Goal: Task Accomplishment & Management: Complete application form

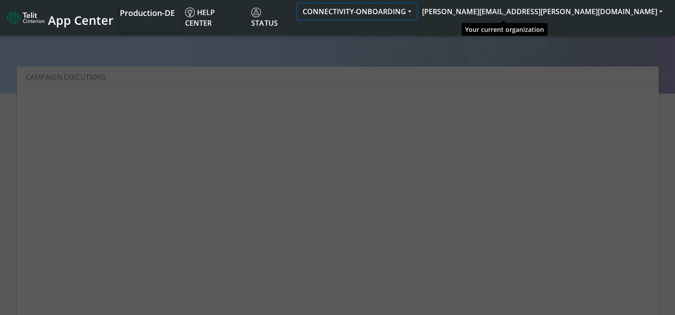
click at [417, 11] on button "CONNECTIVITY-ONBOARDING" at bounding box center [356, 12] width 119 height 16
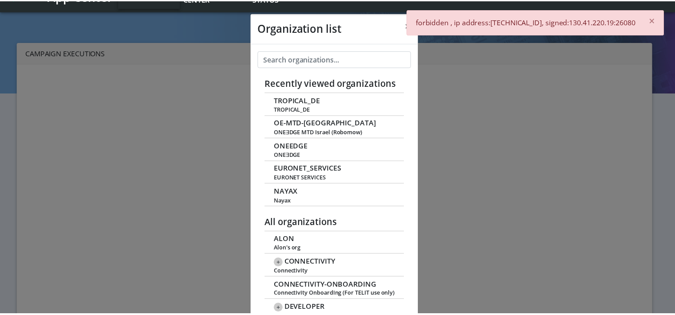
scroll to position [3, 0]
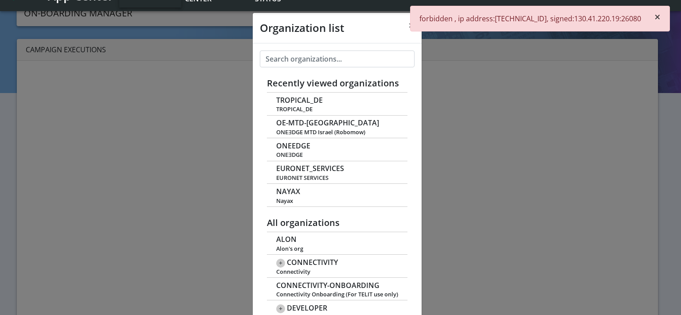
click at [658, 14] on span "×" at bounding box center [658, 16] width 6 height 15
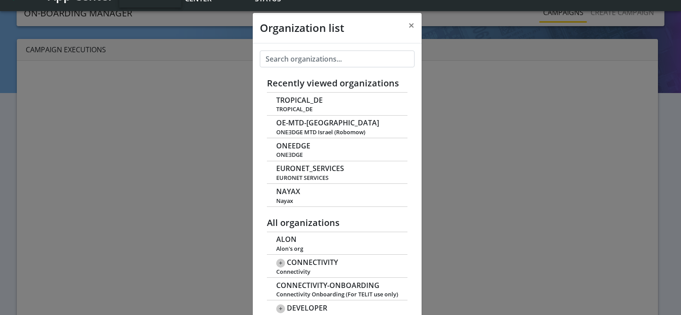
click at [480, 88] on div "Organization list × Recently viewed organizations TROPICAL_DE TROPICAL_DE OE-MT…" at bounding box center [340, 157] width 681 height 315
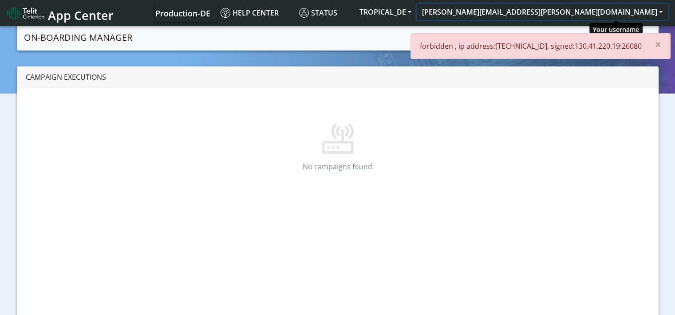
click at [657, 12] on button "[PERSON_NAME][EMAIL_ADDRESS][PERSON_NAME][DOMAIN_NAME]" at bounding box center [542, 12] width 251 height 16
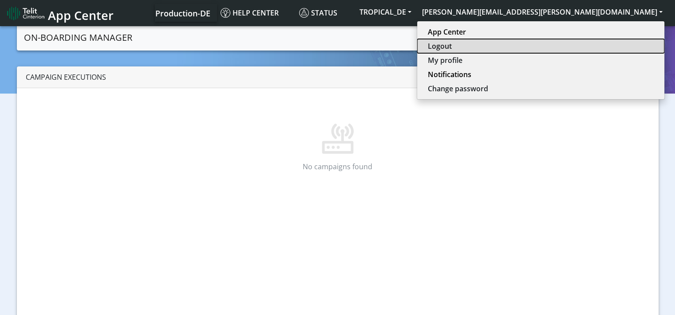
click at [594, 47] on button "Logout" at bounding box center [540, 46] width 247 height 14
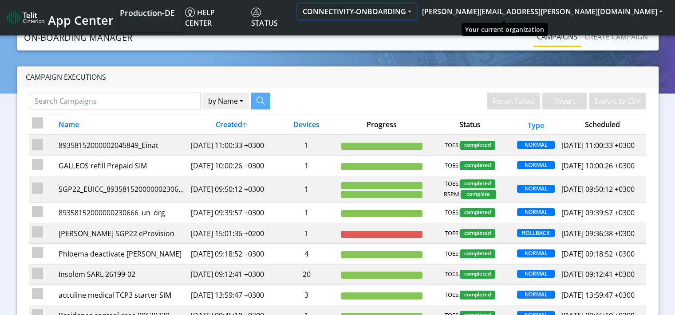
click at [417, 11] on button "CONNECTIVITY-ONBOARDING" at bounding box center [356, 12] width 119 height 16
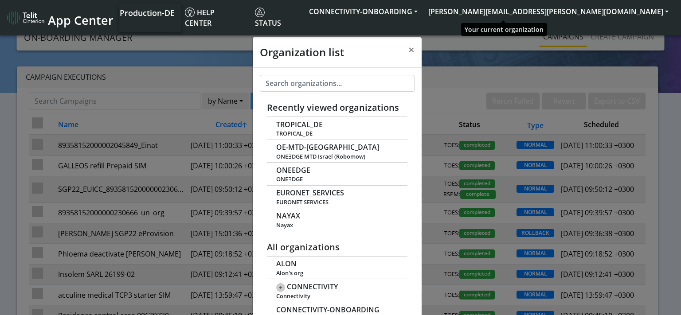
scroll to position [3, 0]
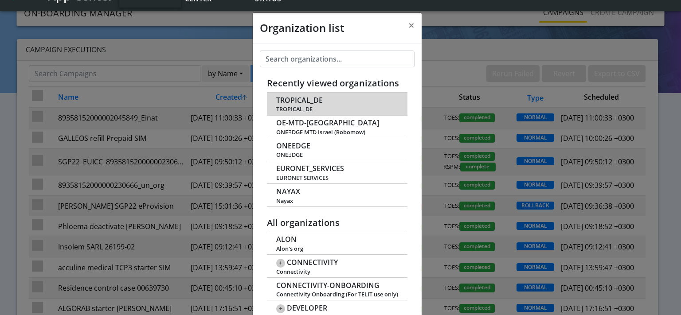
click at [300, 102] on span "TROPICAL_DE" at bounding box center [299, 100] width 47 height 8
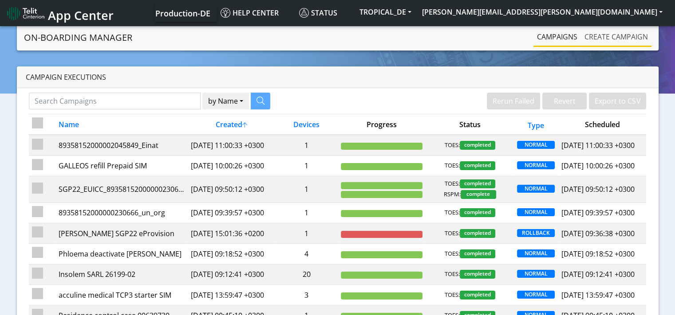
click at [608, 35] on link "Create campaign" at bounding box center [616, 37] width 71 height 18
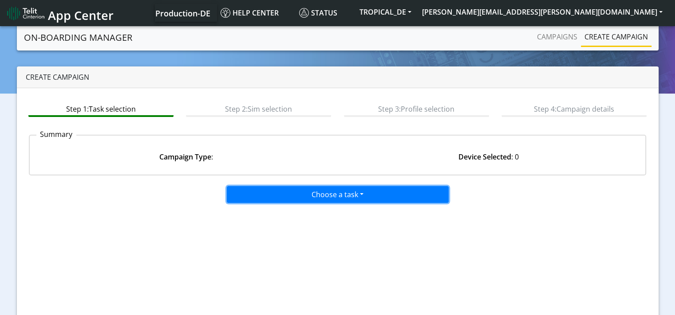
click at [327, 196] on button "Choose a task" at bounding box center [338, 194] width 222 height 17
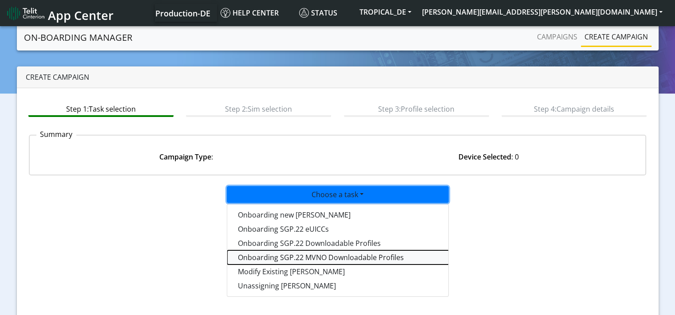
click at [315, 257] on tasksgp22mvnoprofile-dropdown "Onboarding SGP.22 MVNO Downloadable Profiles" at bounding box center [338, 258] width 222 height 14
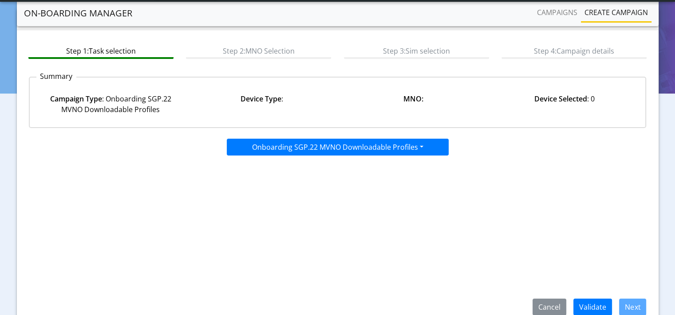
scroll to position [74, 0]
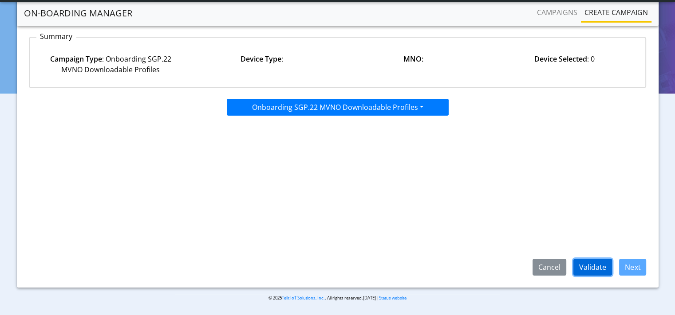
click at [591, 265] on button "Validate" at bounding box center [592, 267] width 39 height 17
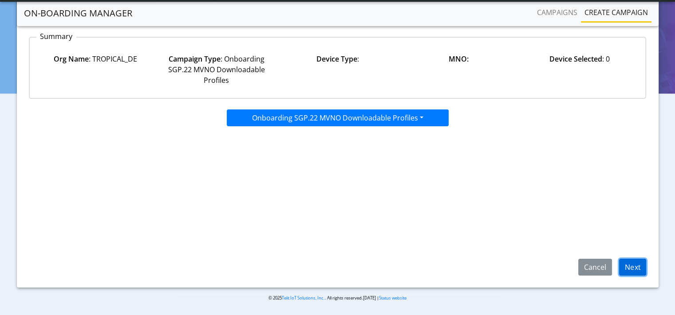
click at [640, 266] on button "Next" at bounding box center [632, 267] width 27 height 17
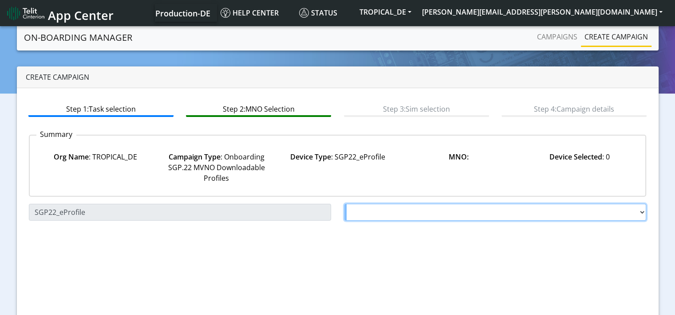
click at [356, 211] on select "Choose a MNO FutureProfile AT&T Wireless TELIT AT&T IOT GW Server NLT-Brazil AT…" at bounding box center [495, 212] width 302 height 17
select select "1.3.5.6.8"
click at [344, 204] on select "Choose a MNO FutureProfile AT&T Wireless TELIT AT&T IOT GW Server NLT-Brazil AT…" at bounding box center [495, 212] width 302 height 17
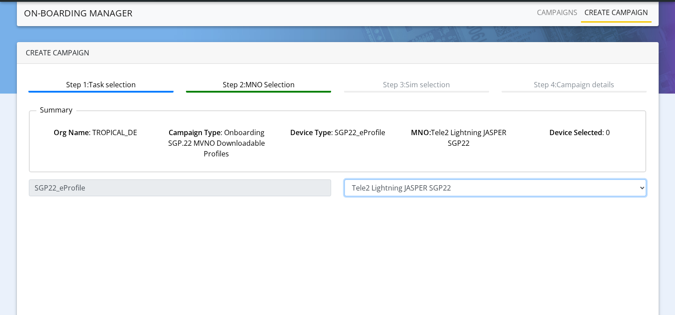
scroll to position [74, 0]
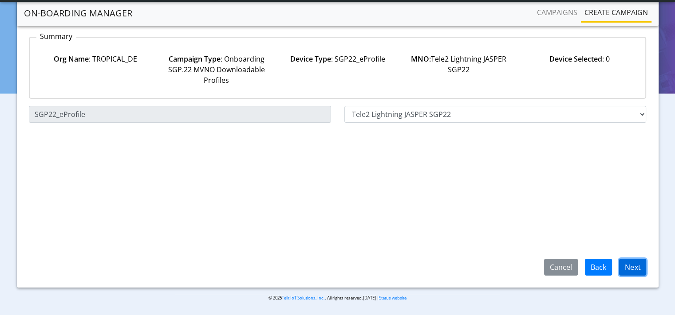
click at [635, 267] on button "Next" at bounding box center [632, 267] width 27 height 17
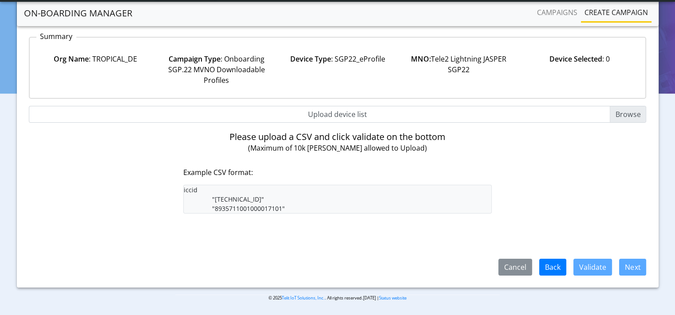
click at [621, 108] on input "Upload device list" at bounding box center [337, 114] width 617 height 17
type input "C:\fakepath\SGP22eprofileLoad1.csv"
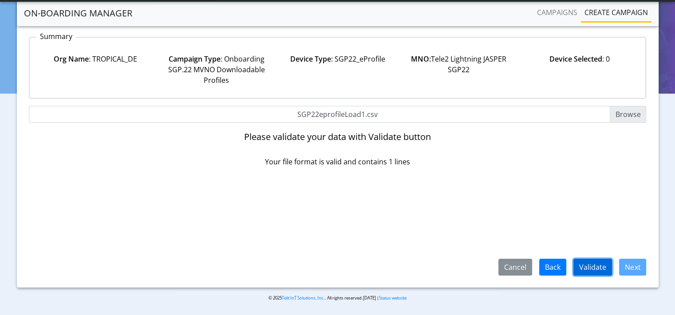
click at [592, 267] on button "Validate" at bounding box center [592, 267] width 39 height 17
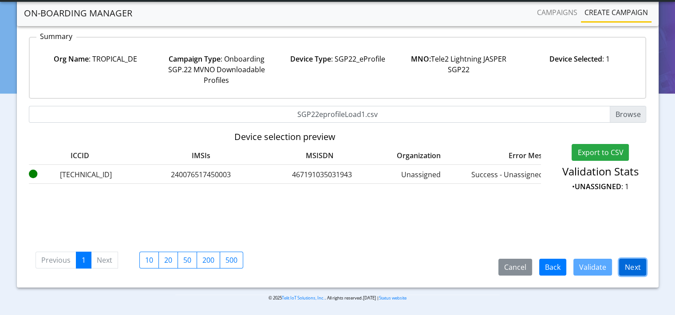
click at [635, 266] on button "Next" at bounding box center [632, 267] width 27 height 17
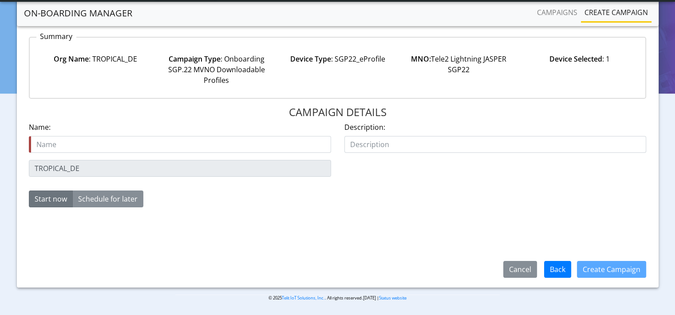
click at [113, 141] on input "text" at bounding box center [180, 144] width 302 height 17
type input "Tele 2 George"
click at [604, 271] on button "Create Campaign" at bounding box center [611, 269] width 69 height 17
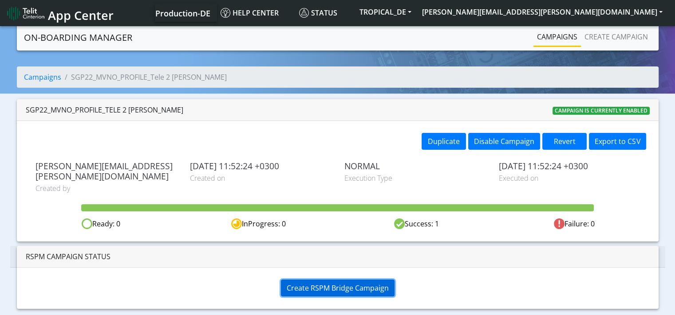
click at [367, 283] on span "Create RSPM Bridge Campaign" at bounding box center [338, 288] width 102 height 10
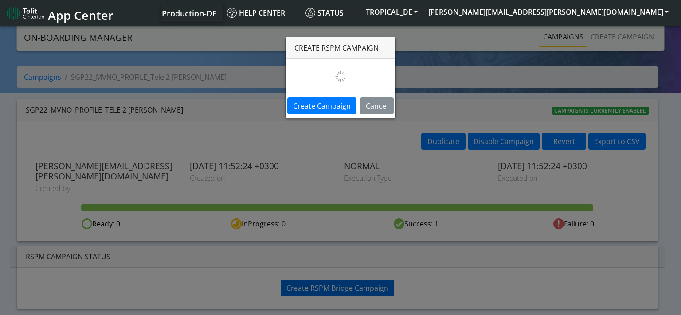
select select
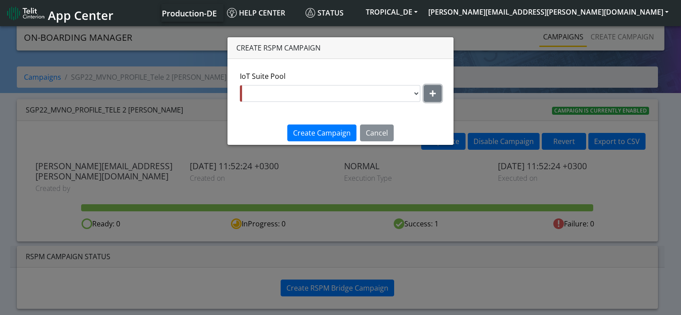
click at [432, 92] on icon "button" at bounding box center [433, 93] width 6 height 7
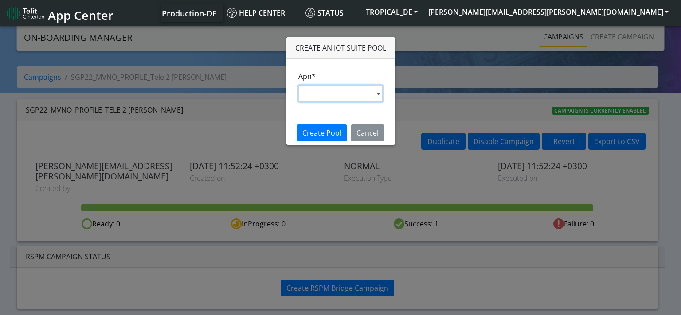
click at [333, 94] on select "nxt17.ue s.test [DOMAIN_NAME] [DOMAIN_NAME] [DOMAIN_NAME] [DOMAIN_NAME] [DOMAIN…" at bounding box center [341, 93] width 85 height 17
select select "41bc5ce0-bad7-11ea-a60a-001f6fe892bc"
click at [299, 85] on select "nxt17.ue s.test [DOMAIN_NAME] [DOMAIN_NAME] [DOMAIN_NAME] [DOMAIN_NAME] [DOMAIN…" at bounding box center [341, 93] width 85 height 17
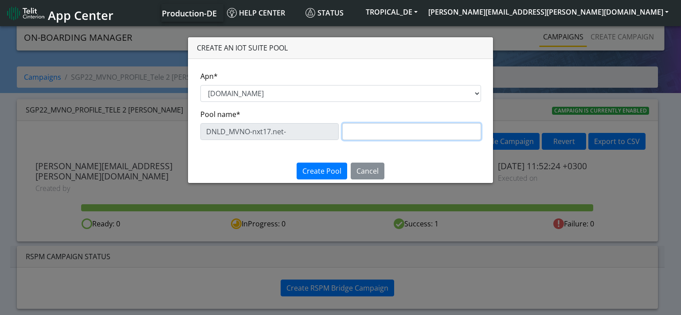
click at [373, 131] on input "text" at bounding box center [411, 131] width 139 height 17
type input "Tele2_Lightning_George_newtouse"
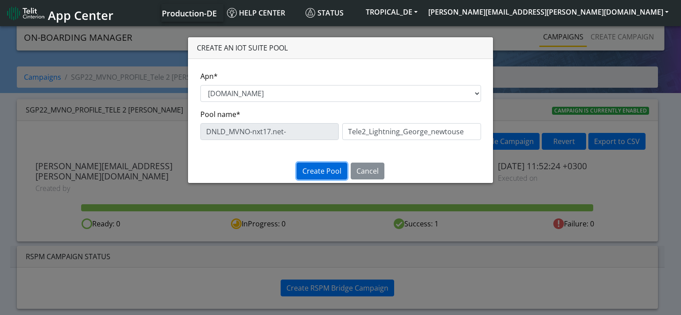
click at [319, 170] on span "Create Pool" at bounding box center [322, 171] width 39 height 10
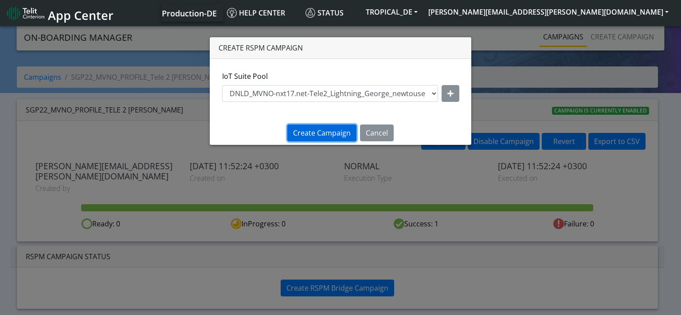
click at [334, 128] on span "Create Campaign" at bounding box center [322, 133] width 58 height 10
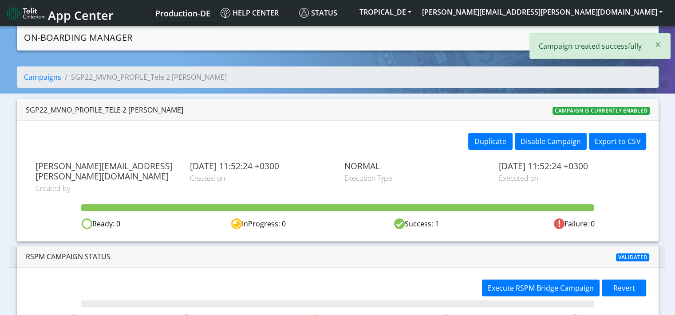
scroll to position [14, 0]
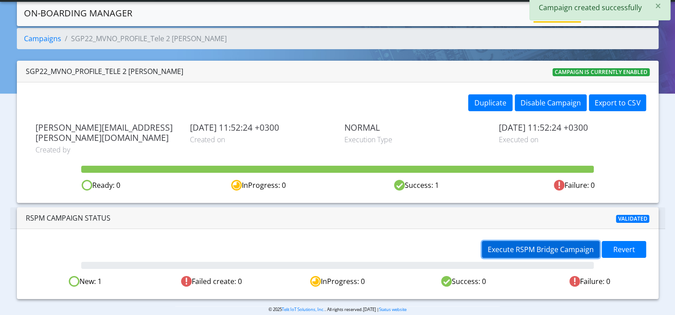
click at [543, 245] on span "Execute RSPM Bridge Campaign" at bounding box center [541, 250] width 106 height 10
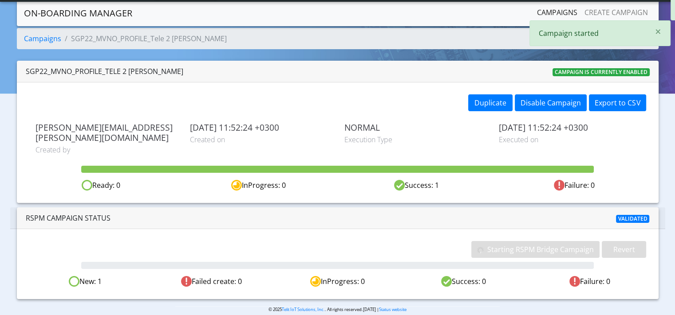
scroll to position [0, 0]
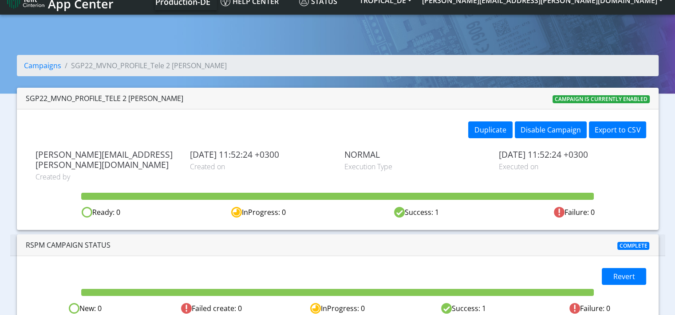
scroll to position [18, 0]
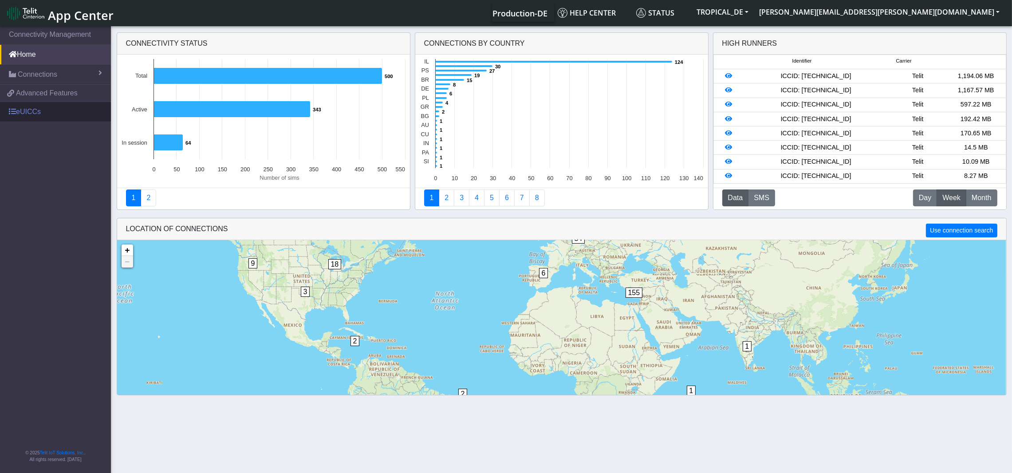
click at [28, 114] on link "eUICCs" at bounding box center [55, 112] width 111 height 20
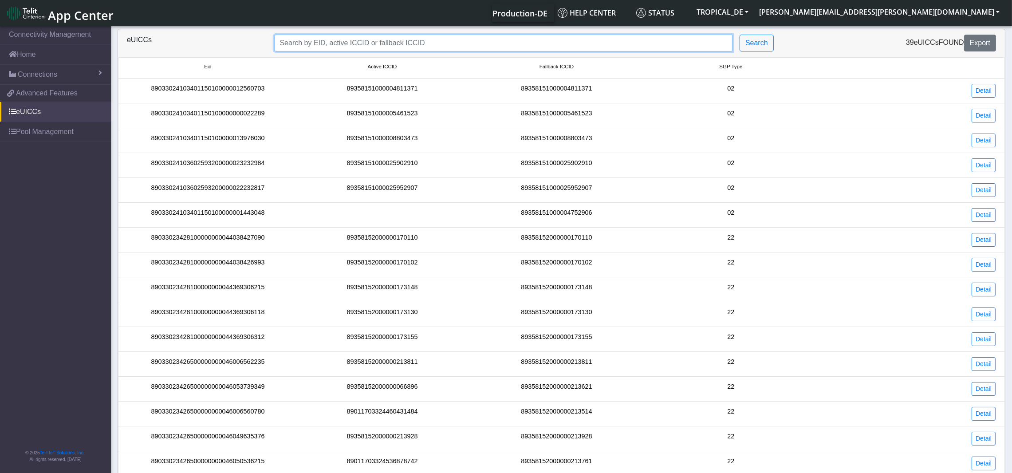
click at [373, 41] on input "Search..." at bounding box center [503, 43] width 459 height 17
paste input "89033023426500000000046006562914"
type input "89033023426500000000046006562914"
click at [761, 41] on button "Search" at bounding box center [756, 43] width 34 height 17
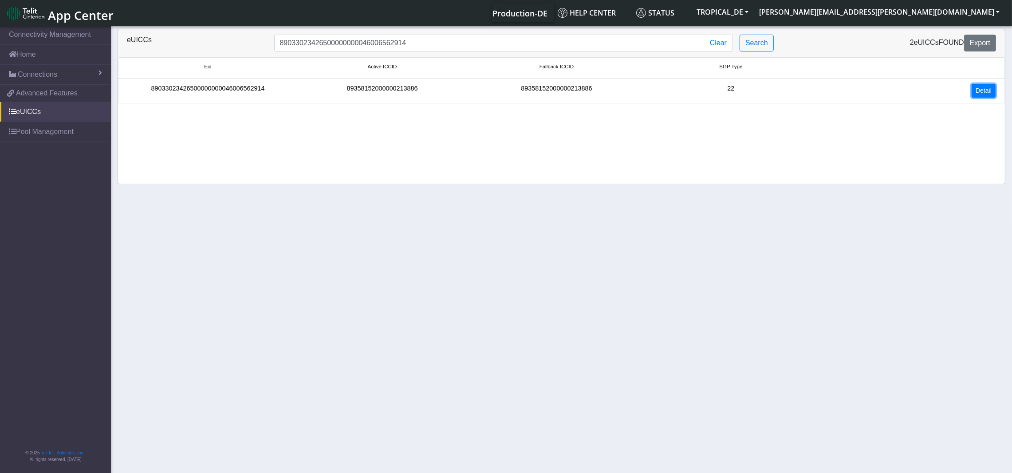
click at [988, 90] on link "Detail" at bounding box center [983, 91] width 24 height 14
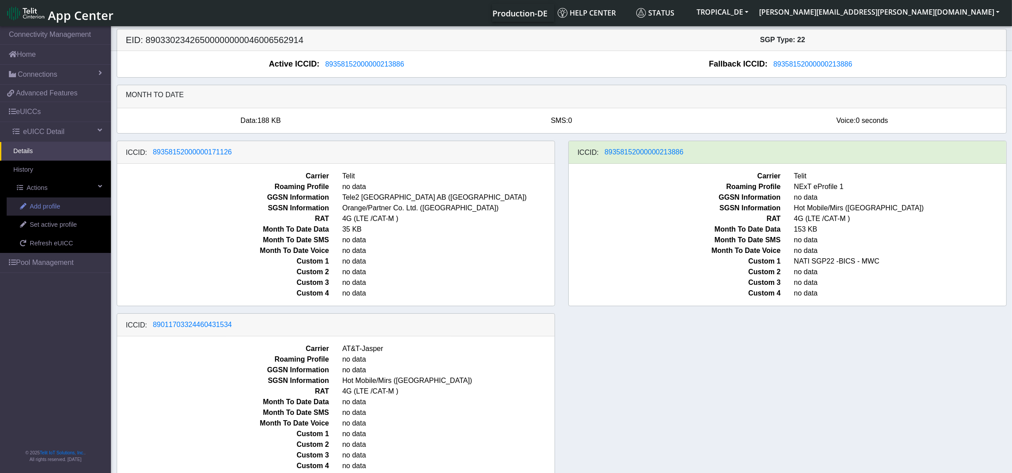
click at [46, 208] on span "Add profile" at bounding box center [45, 207] width 31 height 10
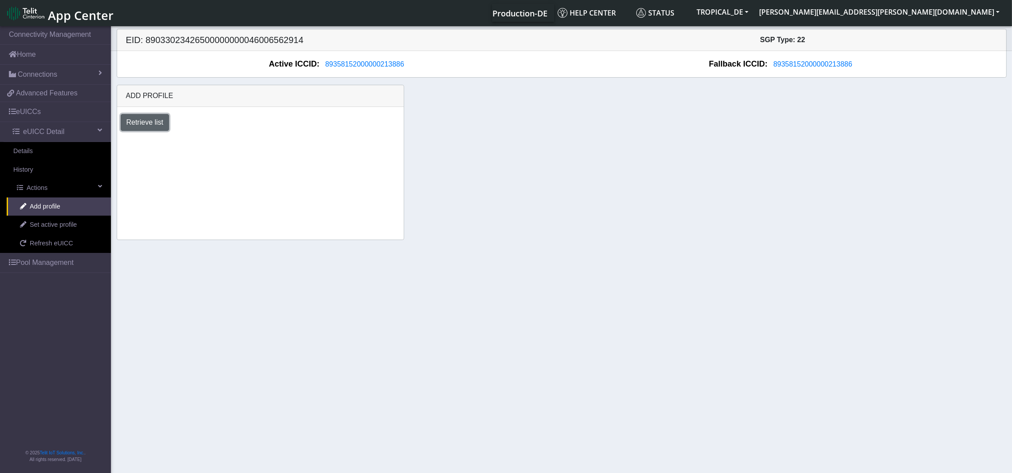
click at [140, 123] on button "Retrieve list" at bounding box center [145, 122] width 49 height 17
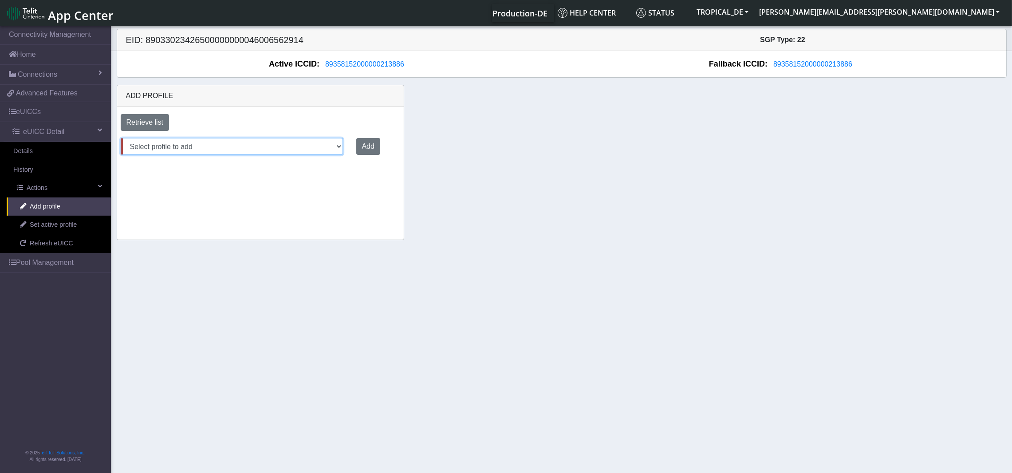
click at [266, 149] on select "Select profile to add OTHER-nxt23.net-Cfir-ATT DNLD-nxt23.net-GeorgeeProfile2Do…" at bounding box center [232, 146] width 222 height 17
select select "47bf4088-23a5-4293-bd35-8818a690b4ee"
click at [121, 138] on select "Select profile to add OTHER-nxt23.net-Cfir-ATT DNLD-nxt23.net-GeorgeeProfile2Do…" at bounding box center [232, 146] width 222 height 17
click at [355, 145] on button "Add" at bounding box center [366, 146] width 24 height 17
